Goal: Task Accomplishment & Management: Use online tool/utility

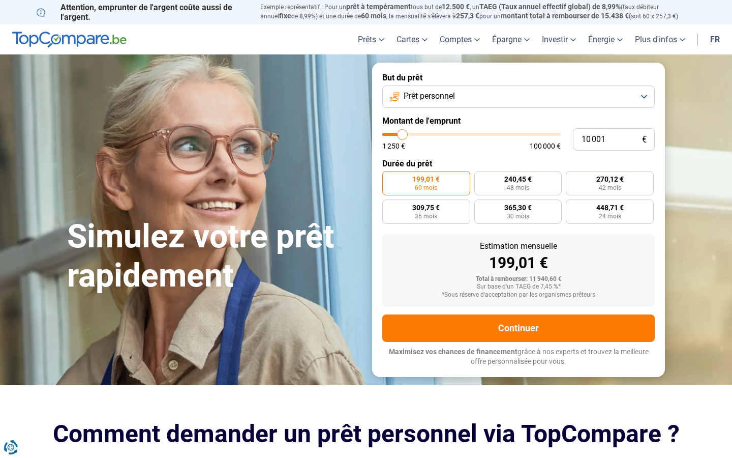
click at [439, 91] on span "Prêt personnel" at bounding box center [429, 96] width 51 height 11
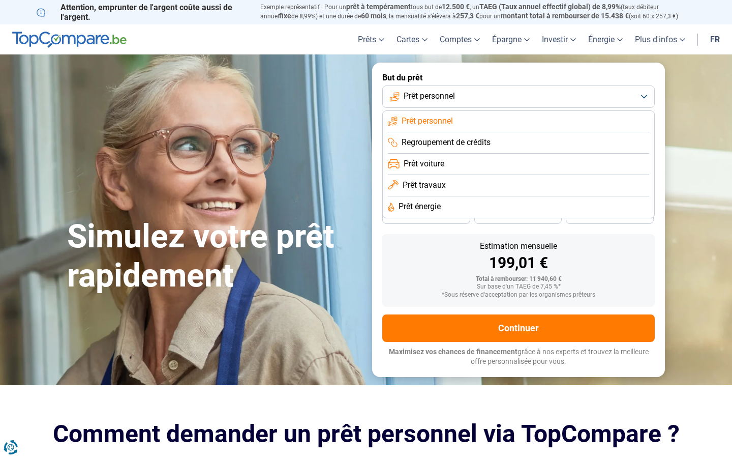
click at [430, 165] on span "Prêt voiture" at bounding box center [424, 163] width 41 height 11
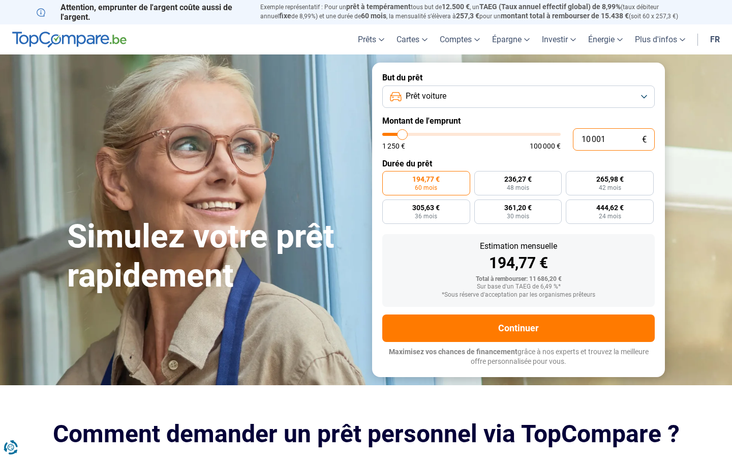
click at [606, 138] on input "10 001" at bounding box center [614, 139] width 82 height 22
type input "1 000"
type input "1250"
type input "100"
type input "1250"
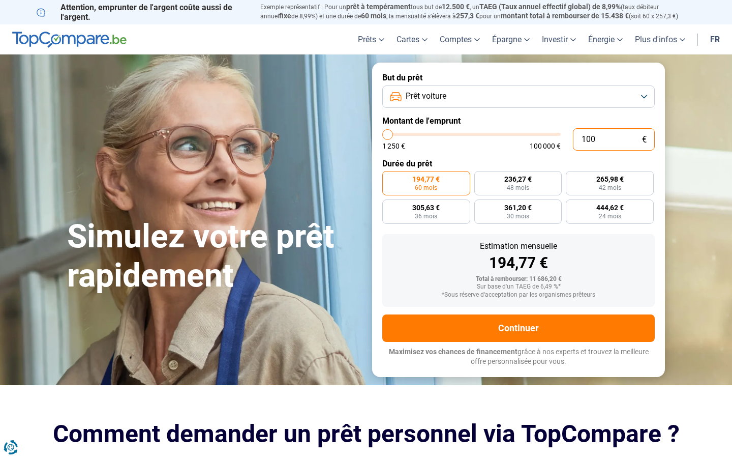
type input "10"
type input "1250"
type input "1"
type input "1250"
type input "1 250"
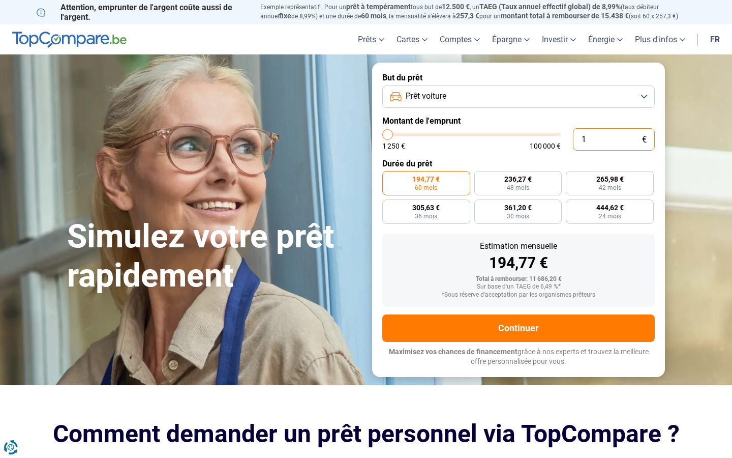
type input "1250"
radio input "true"
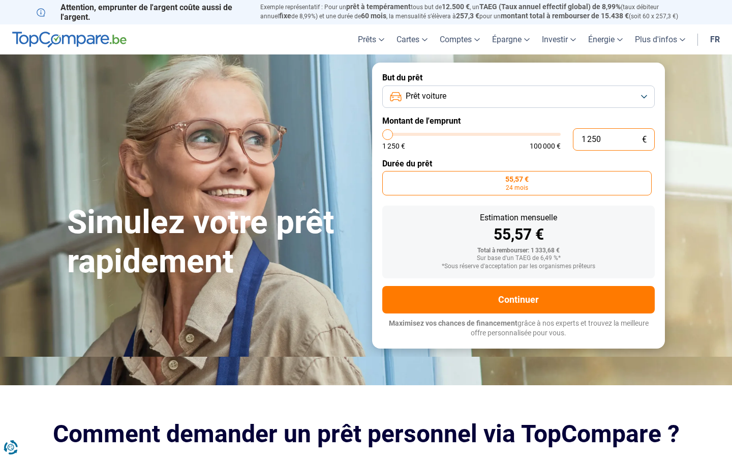
type input "125"
type input "1250"
type input "12"
type input "1250"
type input "1"
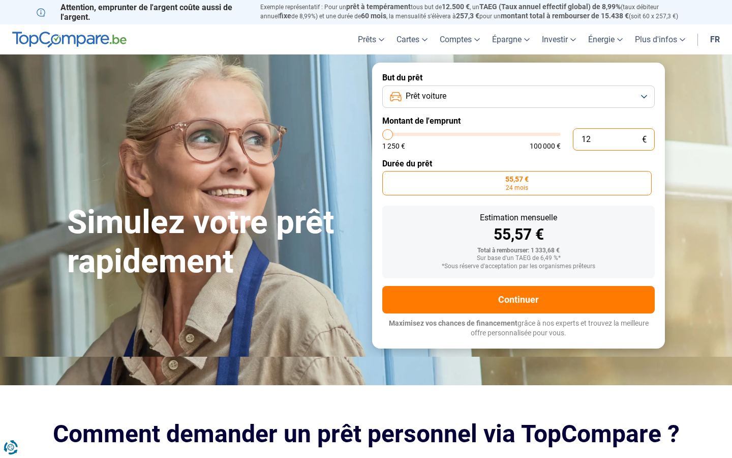
type input "1250"
type input "19"
type input "1250"
type input "199"
type input "1250"
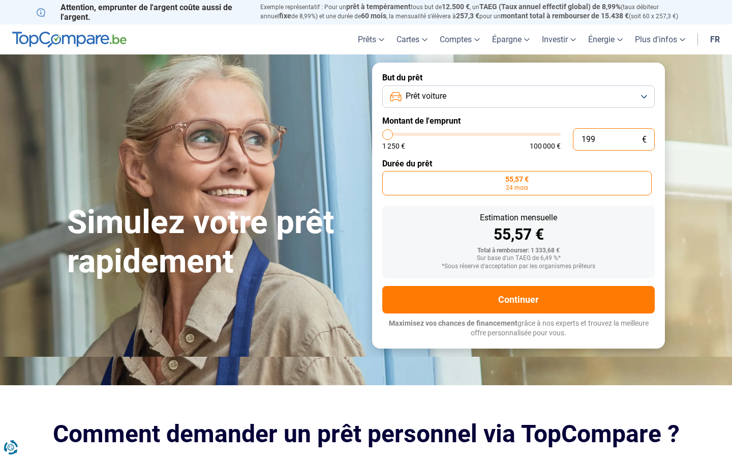
type input "1 996"
type input "2000"
type input "19 960"
type input "20000"
radio input "false"
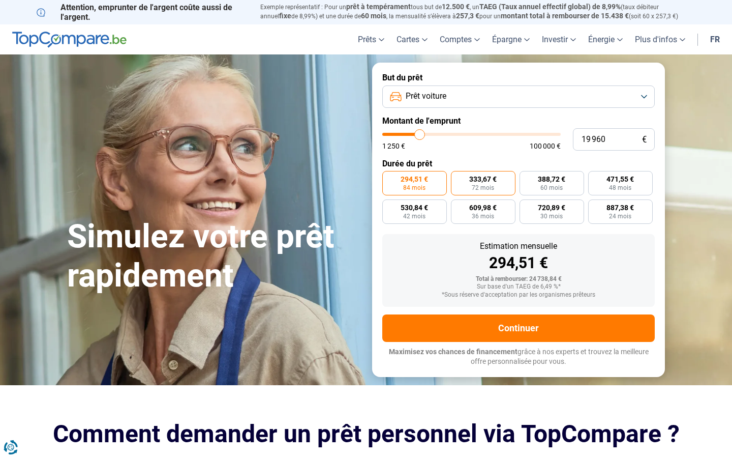
click at [468, 176] on label "333,67 € 72 mois" at bounding box center [483, 183] width 65 height 24
click at [458, 176] on input "333,67 € 72 mois" at bounding box center [454, 174] width 7 height 7
radio input "true"
click at [428, 186] on label "294,51 € 84 mois" at bounding box center [414, 183] width 65 height 24
click at [389, 177] on input "294,51 € 84 mois" at bounding box center [385, 174] width 7 height 7
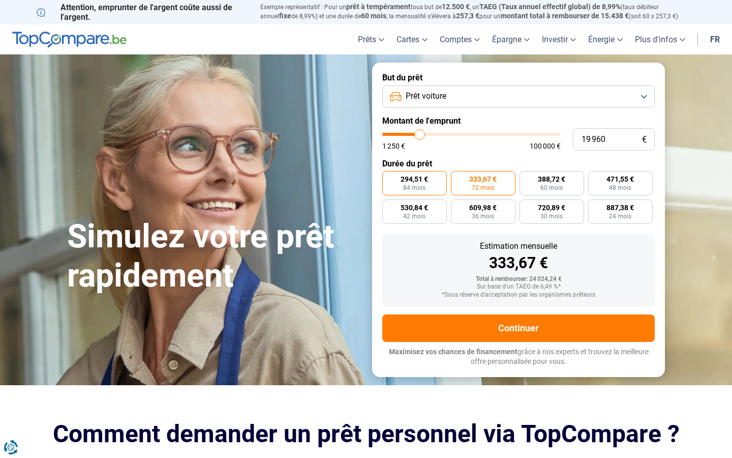
radio input "true"
click at [472, 181] on span "333,67 €" at bounding box center [482, 178] width 27 height 7
click at [458, 177] on input "333,67 € 72 mois" at bounding box center [454, 174] width 7 height 7
radio input "true"
